Goal: Task Accomplishment & Management: Manage account settings

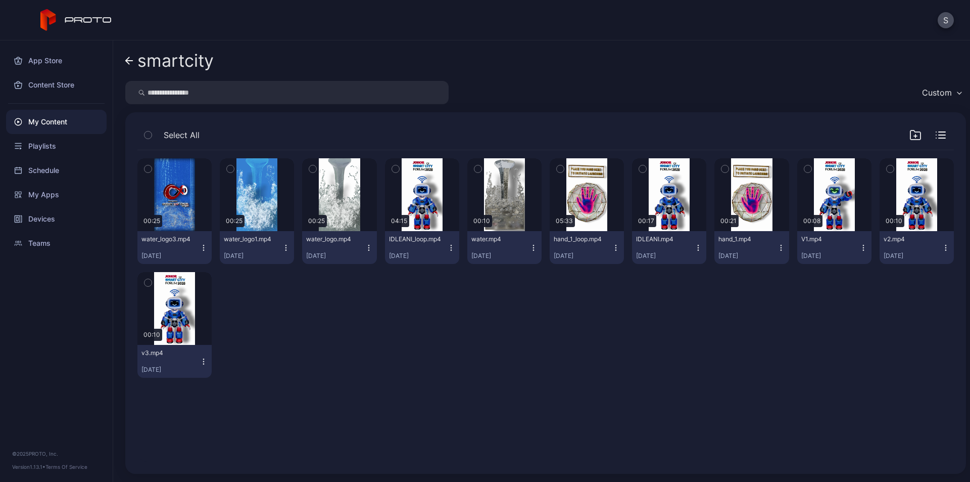
click at [132, 58] on icon at bounding box center [129, 61] width 8 height 9
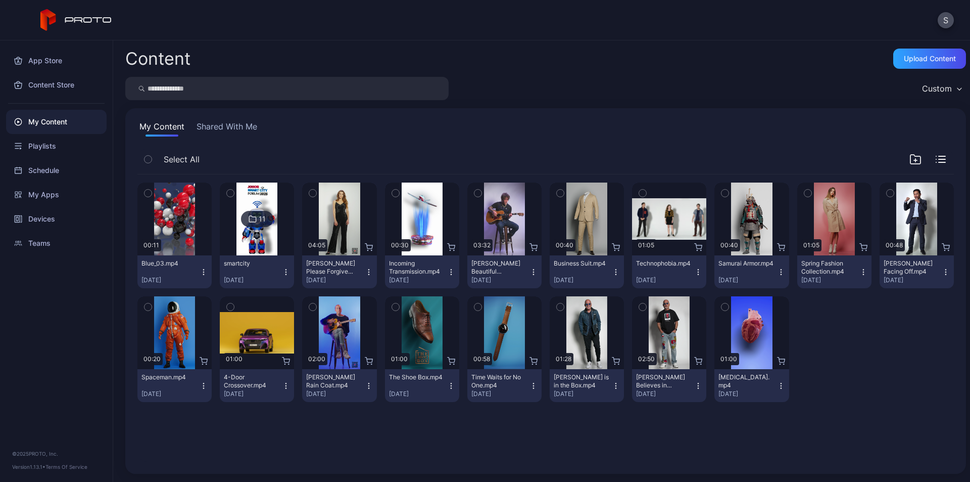
click at [246, 128] on button "Shared With Me" at bounding box center [227, 128] width 65 height 16
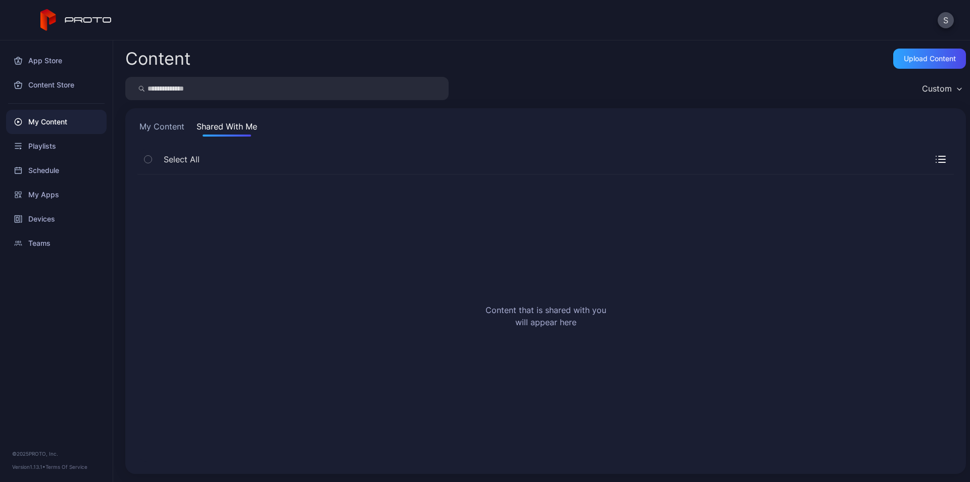
click at [162, 125] on button "My Content" at bounding box center [161, 128] width 49 height 16
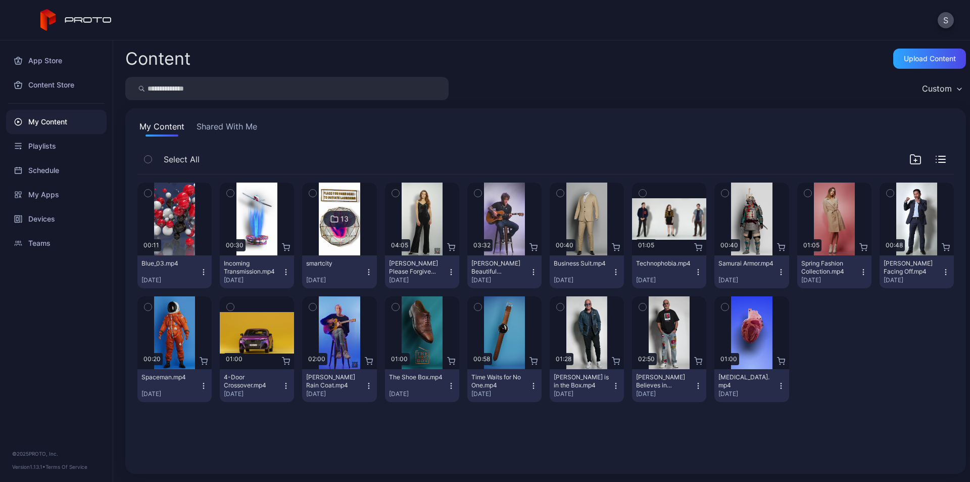
click at [344, 216] on div "13" at bounding box center [345, 218] width 8 height 9
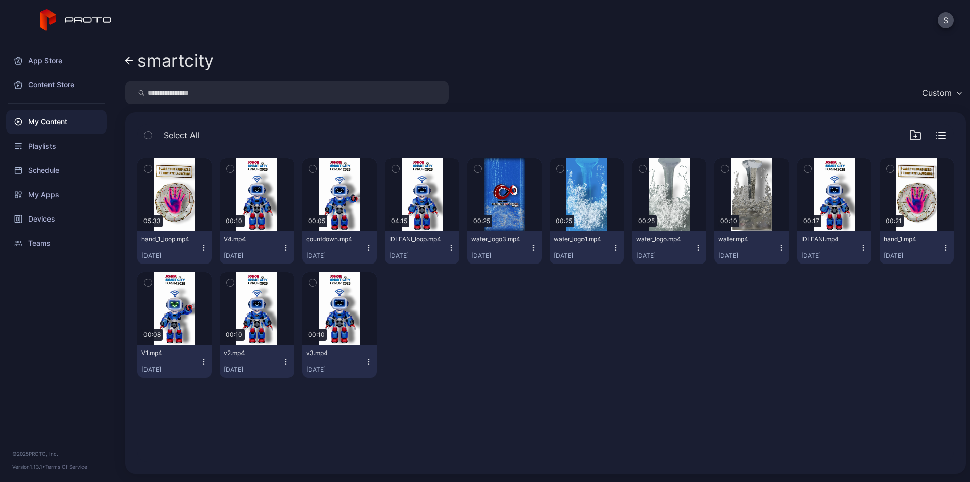
click at [530, 248] on icon "button" at bounding box center [534, 248] width 8 height 8
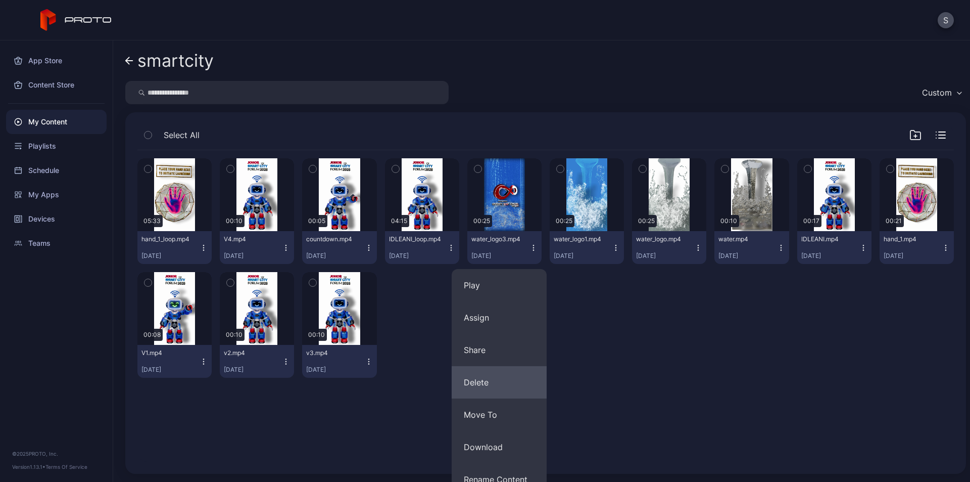
click at [493, 385] on button "Delete" at bounding box center [499, 382] width 95 height 32
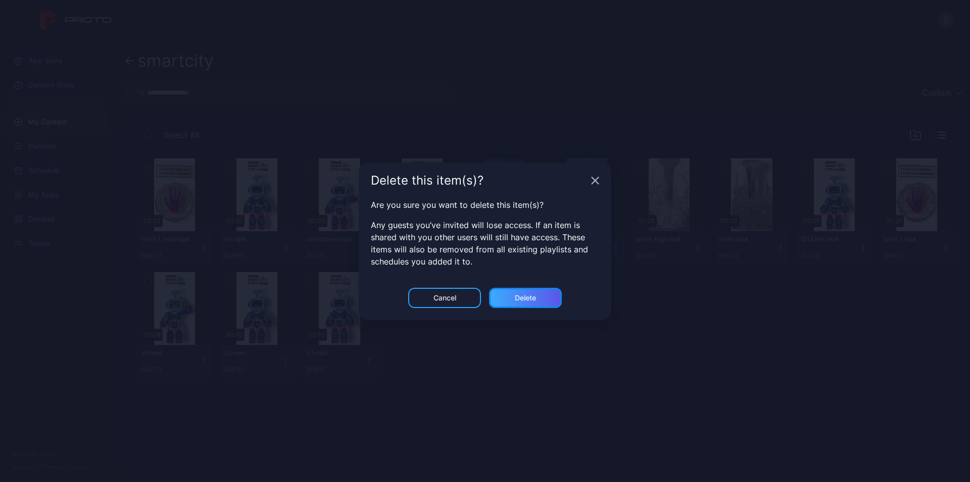
click at [530, 304] on div "Delete" at bounding box center [525, 298] width 73 height 20
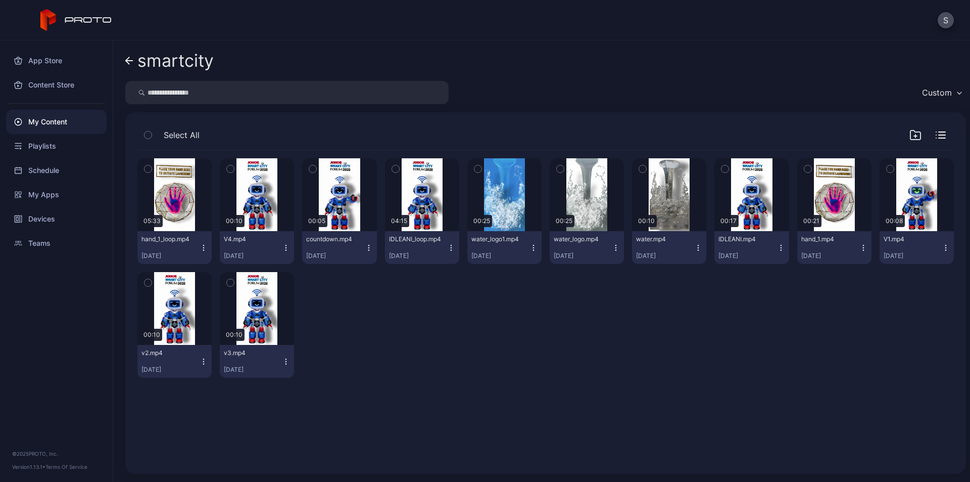
click at [129, 60] on icon at bounding box center [129, 61] width 8 height 9
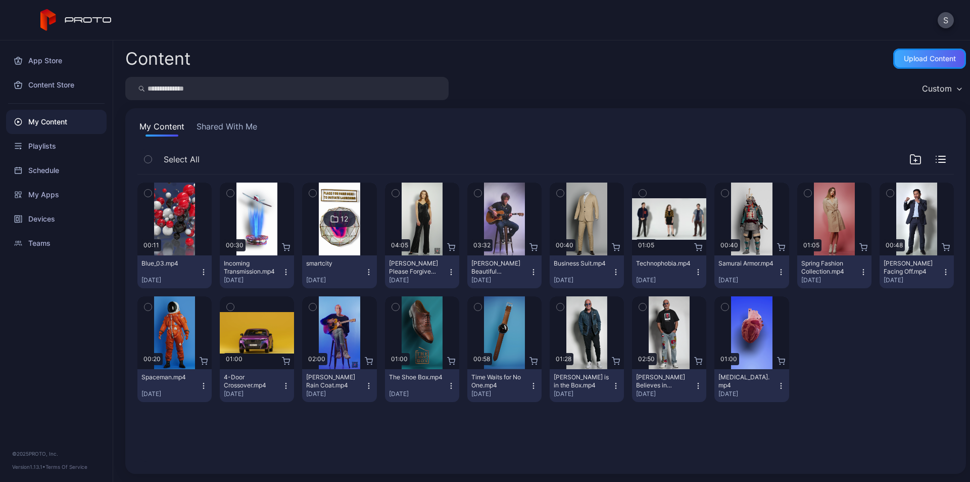
click at [905, 61] on div "Upload Content" at bounding box center [930, 59] width 52 height 8
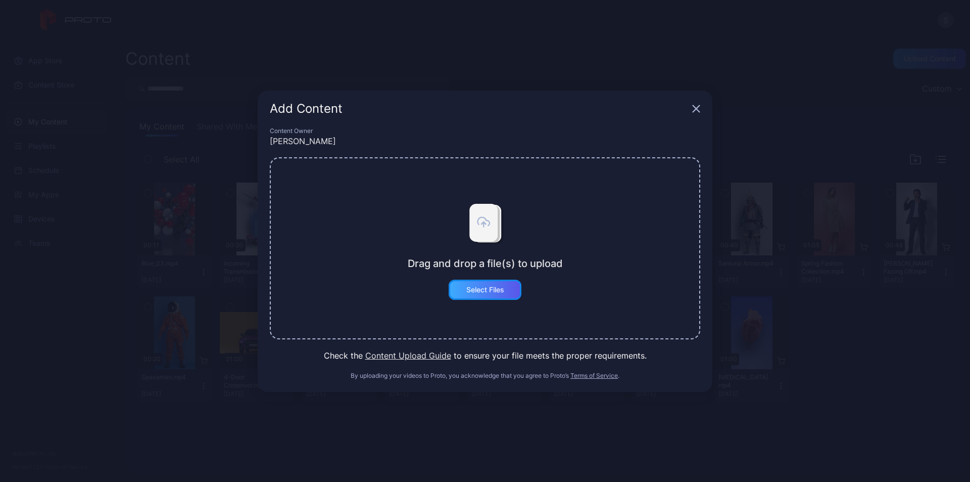
click at [483, 283] on div "Select Files" at bounding box center [485, 290] width 73 height 20
